Goal: Information Seeking & Learning: Learn about a topic

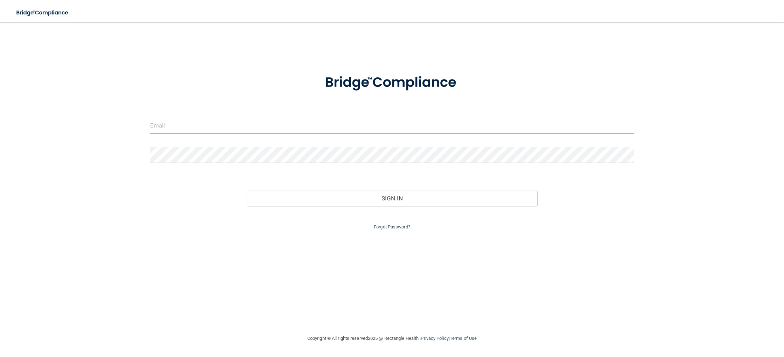
click at [201, 128] on input "email" at bounding box center [392, 126] width 484 height 16
type input "[EMAIL_ADDRESS][DOMAIN_NAME]"
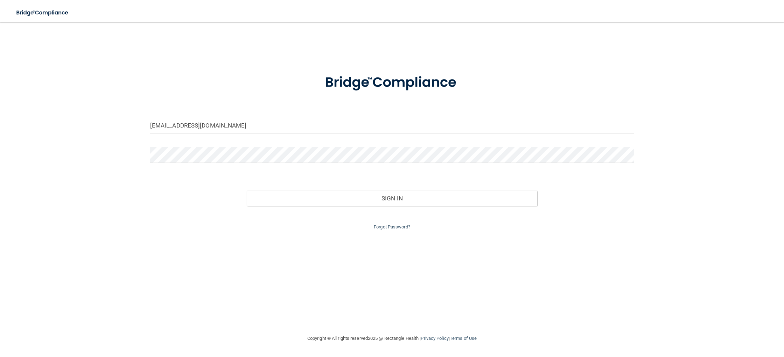
click at [214, 141] on form "[EMAIL_ADDRESS][DOMAIN_NAME] Invalid email/password. You don't have permission …" at bounding box center [392, 147] width 484 height 167
click at [247, 190] on button "Sign In" at bounding box center [392, 197] width 290 height 15
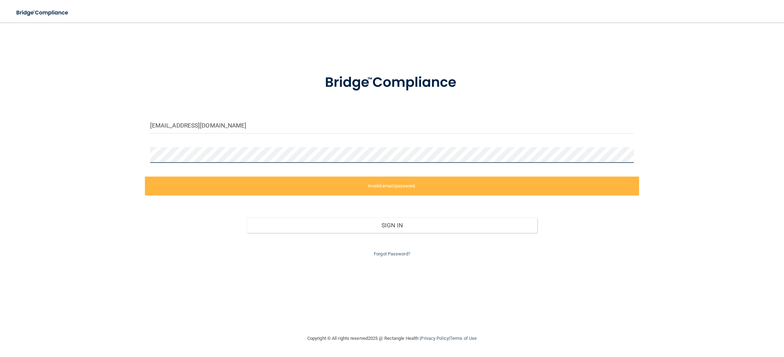
click at [115, 157] on div "[EMAIL_ADDRESS][DOMAIN_NAME] Invalid email/password. You don't have permission …" at bounding box center [392, 177] width 756 height 297
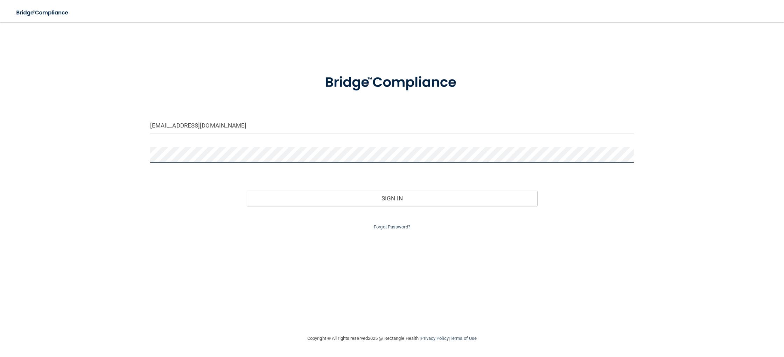
click at [247, 190] on button "Sign In" at bounding box center [392, 197] width 290 height 15
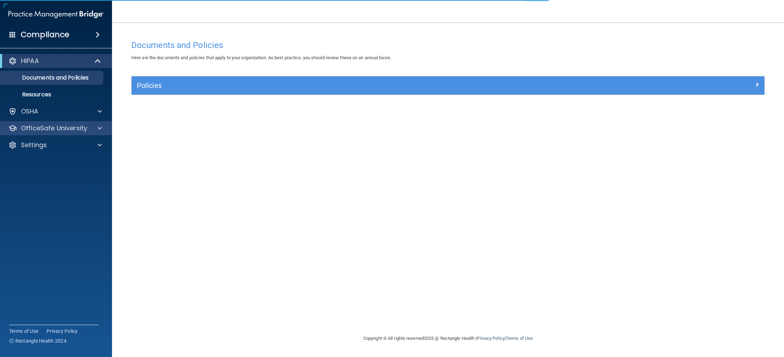
click at [43, 133] on div "OfficeSafe University" at bounding box center [56, 128] width 112 height 14
click at [92, 128] on div at bounding box center [98, 128] width 17 height 8
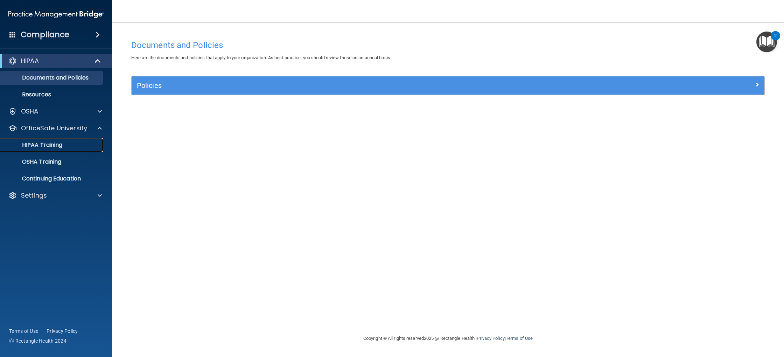
click at [65, 143] on div "HIPAA Training" at bounding box center [53, 144] width 96 height 7
